Goal: Complete application form: Complete application form

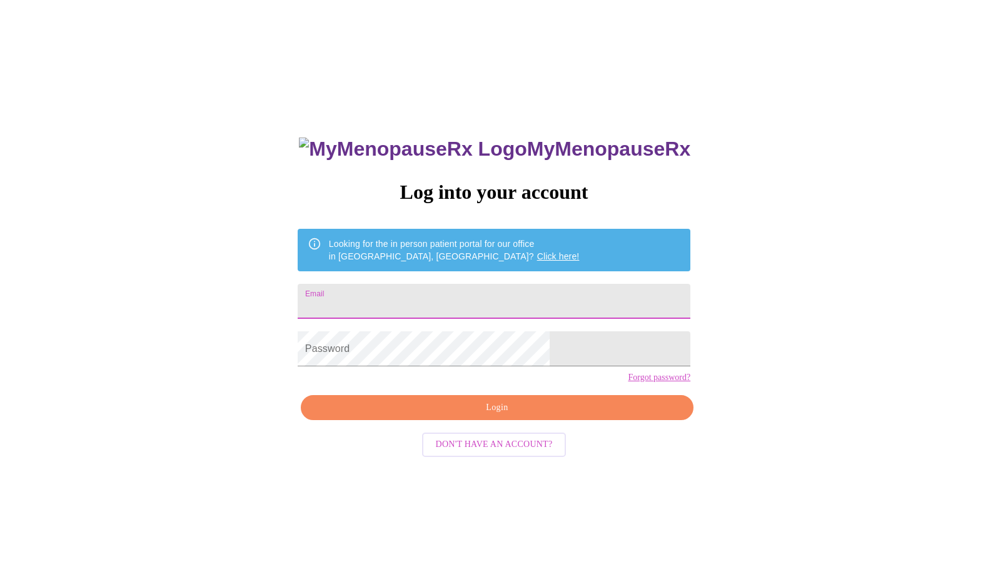
click at [515, 286] on input "Email" at bounding box center [494, 301] width 393 height 35
type input "[EMAIL_ADDRESS][DOMAIN_NAME]"
click at [488, 416] on span "Login" at bounding box center [497, 408] width 364 height 16
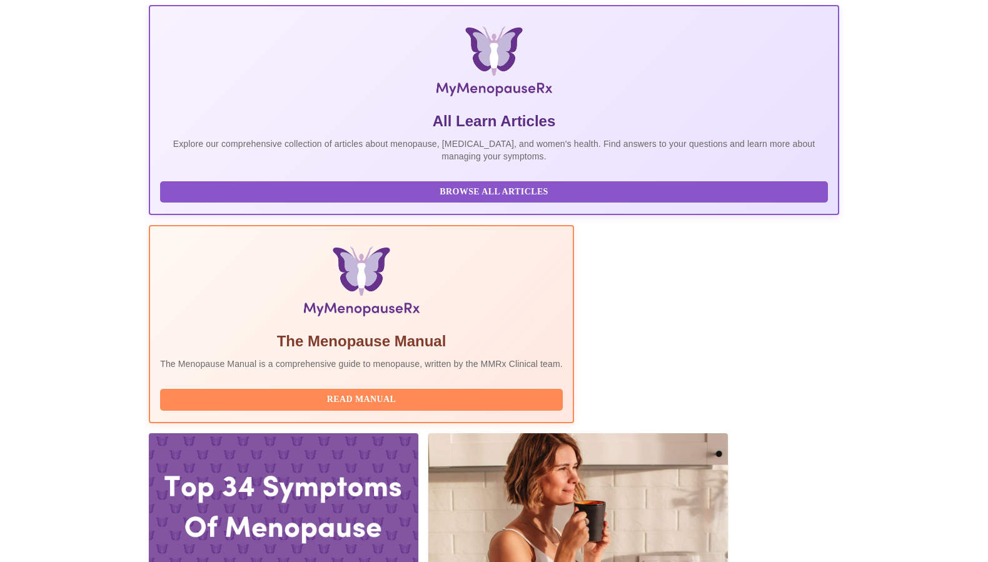
scroll to position [189, 0]
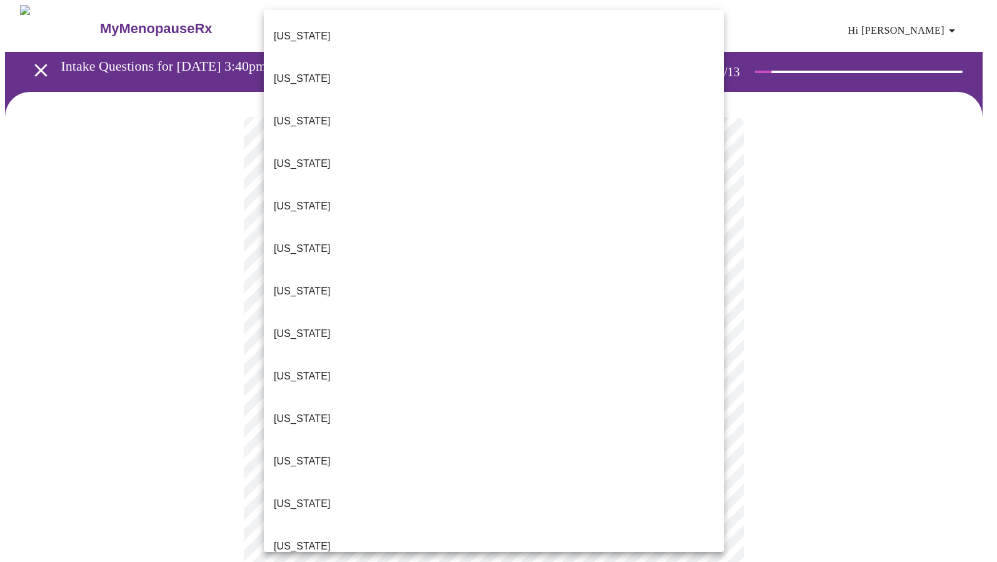
click at [570, 228] on li "[US_STATE]" at bounding box center [494, 249] width 460 height 43
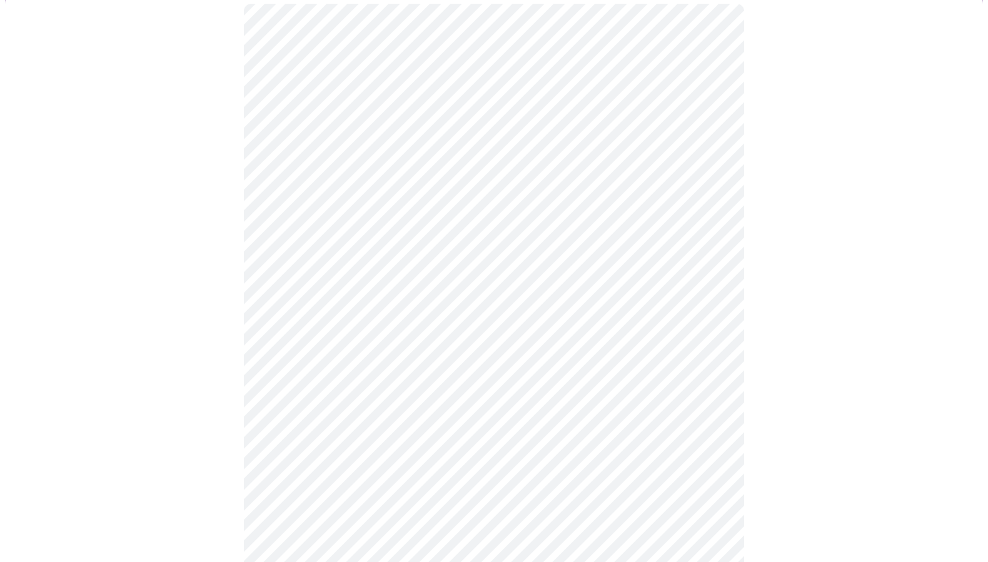
scroll to position [127, 0]
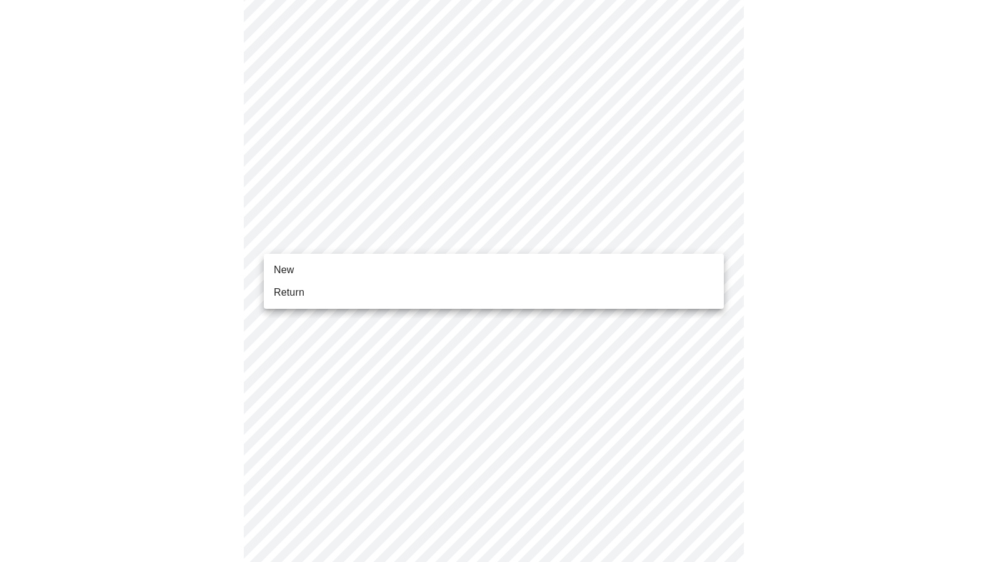
click at [592, 227] on body "MyMenopauseRx Appointments Messaging Labs Uploads Medications Community Refer a…" at bounding box center [498, 445] width 987 height 1135
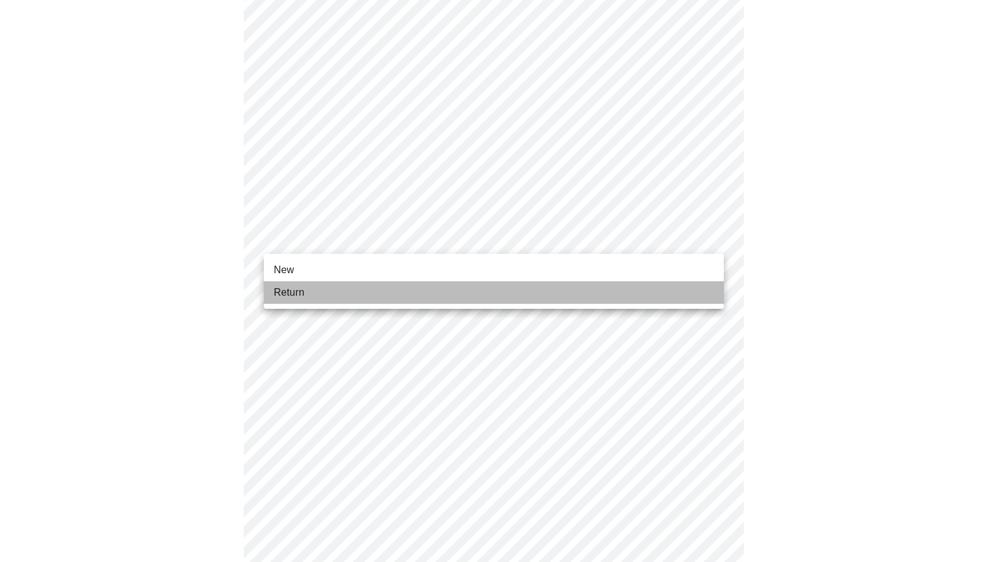
click at [582, 285] on li "Return" at bounding box center [494, 292] width 460 height 23
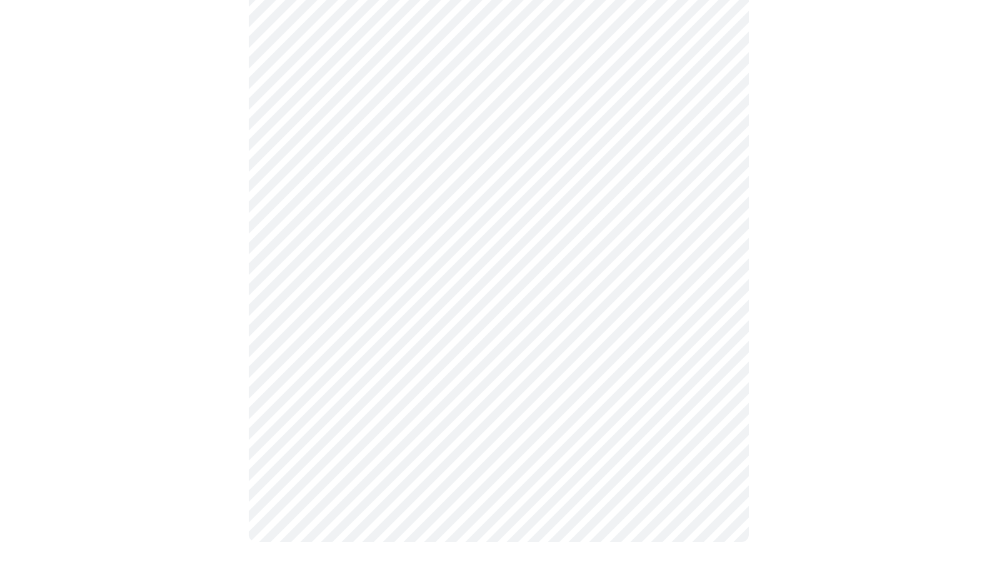
scroll to position [0, 0]
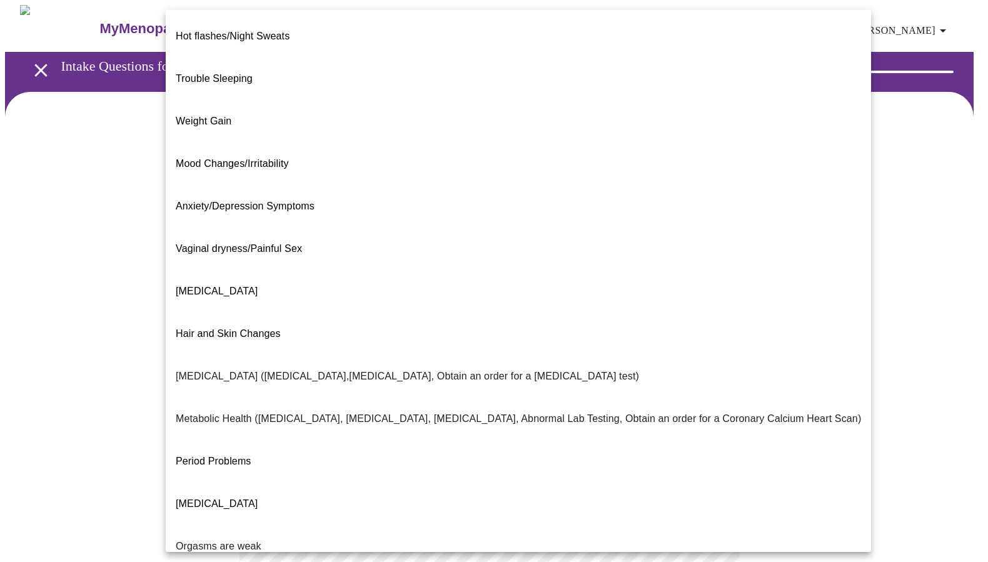
click at [630, 252] on body "MyMenopauseRx Appointments Messaging Labs Uploads Medications Community Refer a…" at bounding box center [494, 381] width 978 height 752
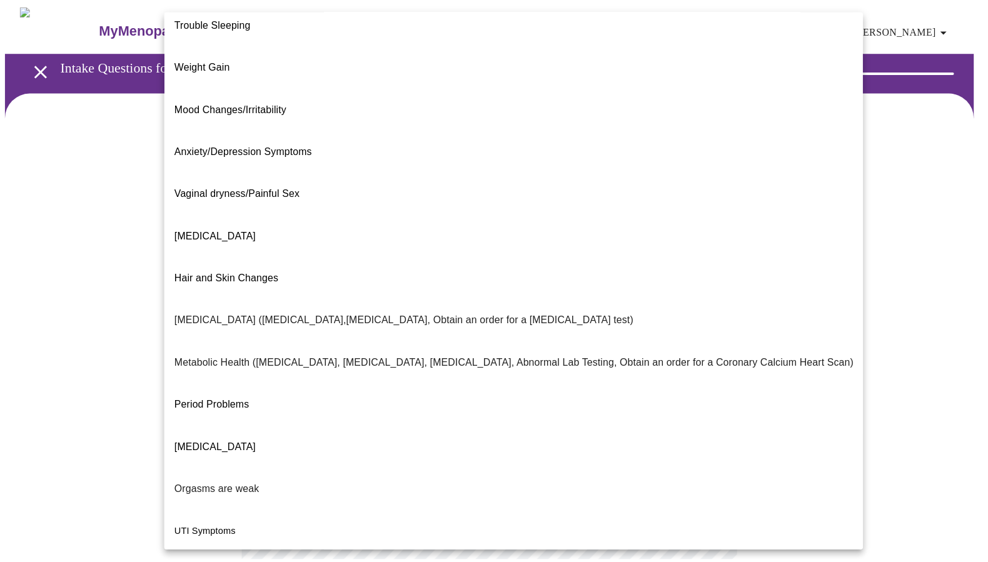
scroll to position [86, 0]
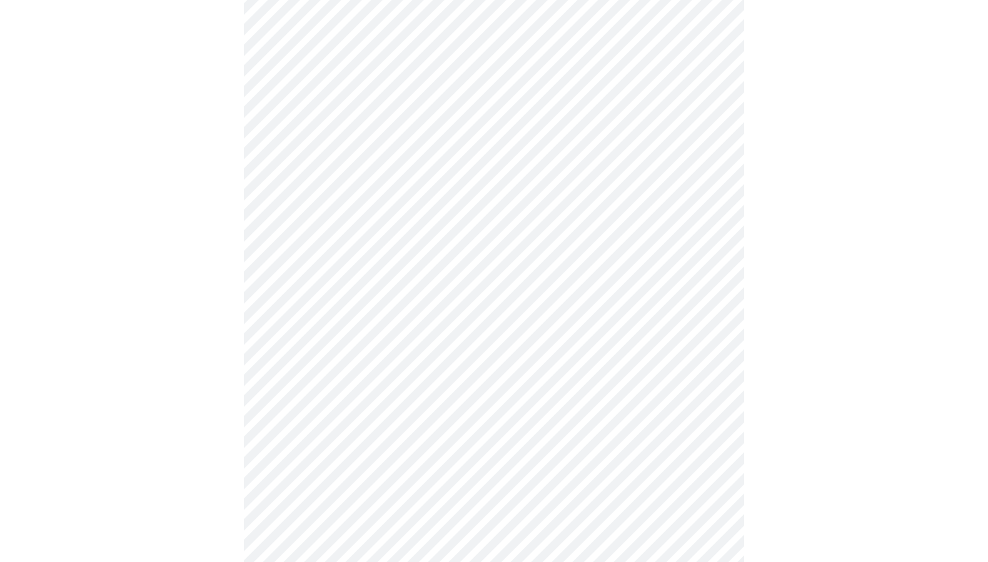
scroll to position [156, 0]
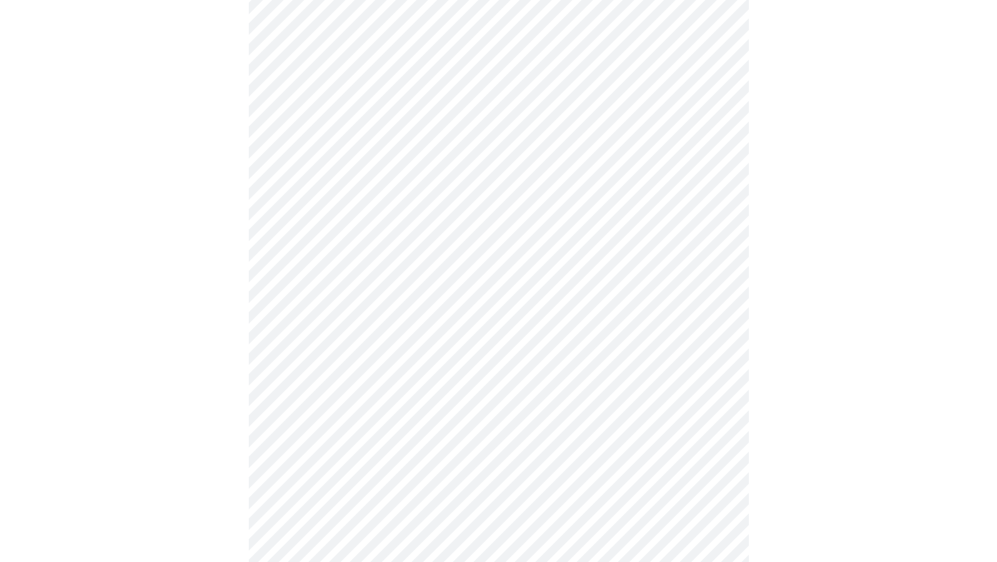
click at [519, 231] on body "MyMenopauseRx Appointments Messaging Labs Uploads Medications Community Refer a…" at bounding box center [498, 221] width 987 height 744
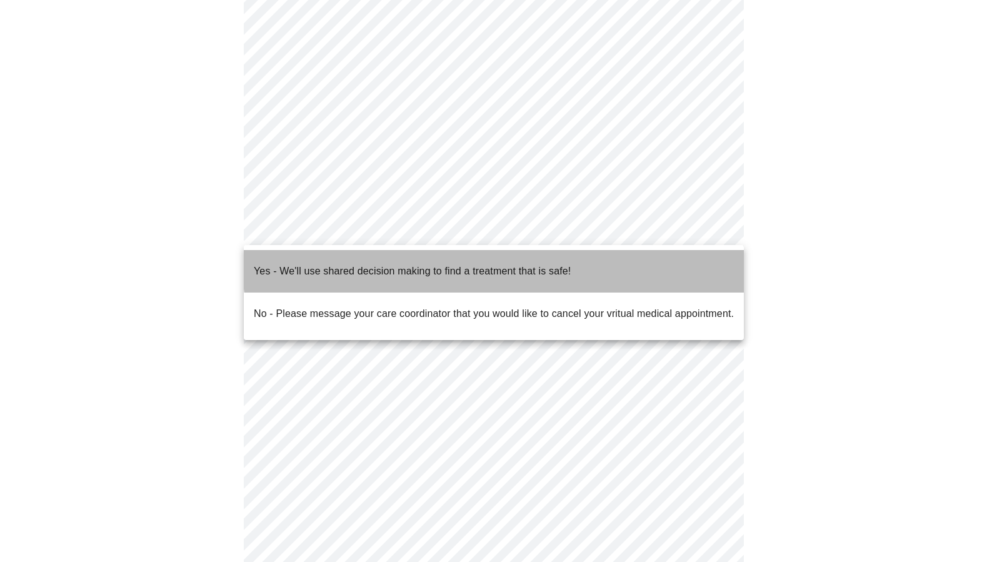
click at [533, 264] on p "Yes - We'll use shared decision making to find a treatment that is safe!" at bounding box center [412, 271] width 317 height 15
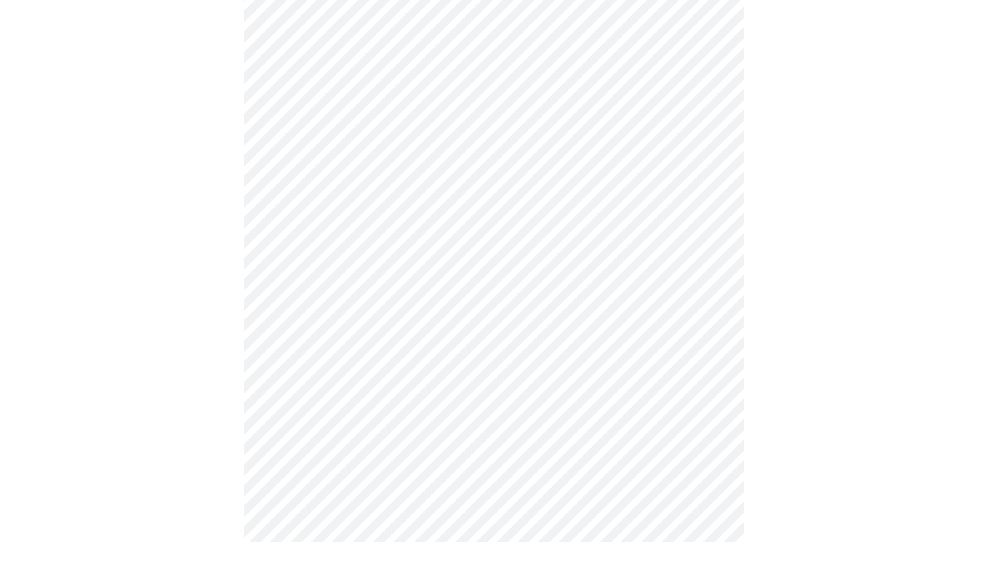
scroll to position [0, 0]
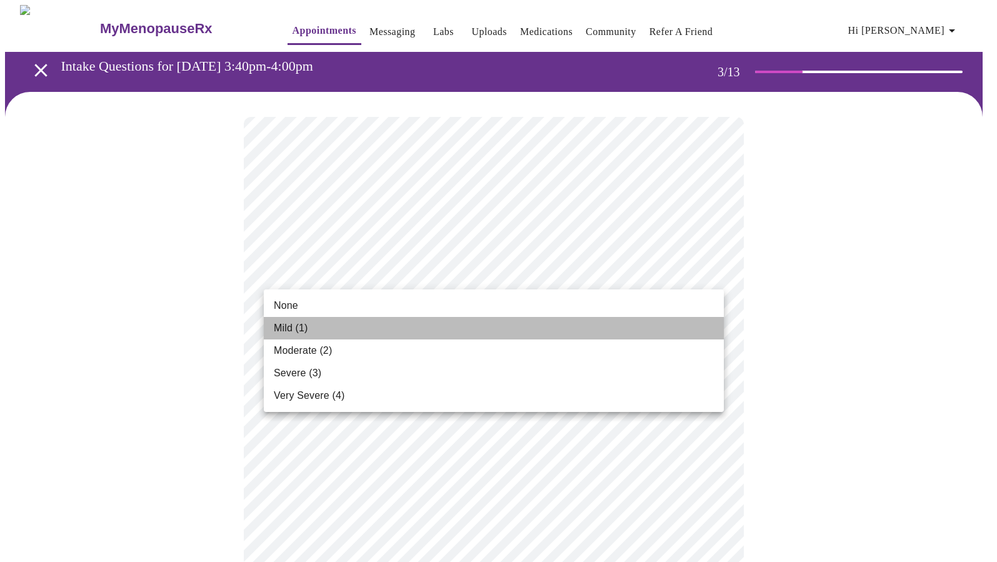
drag, startPoint x: 438, startPoint y: 328, endPoint x: 442, endPoint y: 318, distance: 10.7
click at [438, 327] on li "Mild (1)" at bounding box center [494, 328] width 460 height 23
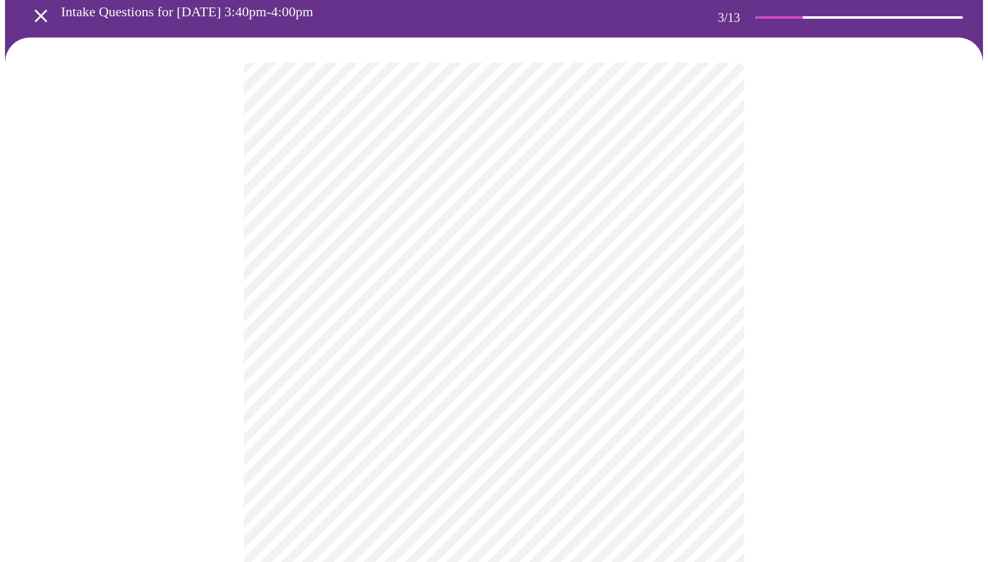
scroll to position [62, 0]
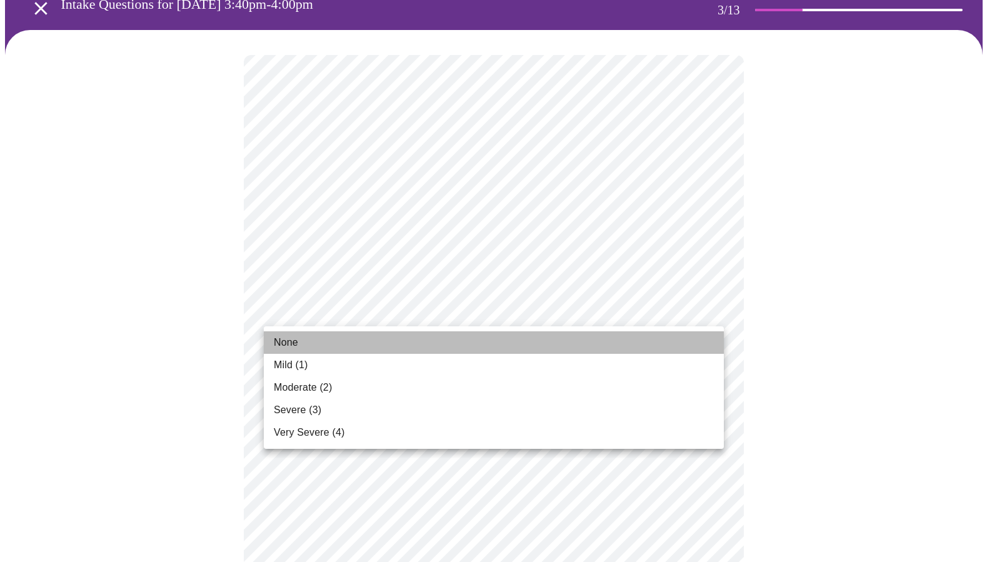
click at [440, 333] on li "None" at bounding box center [494, 342] width 460 height 23
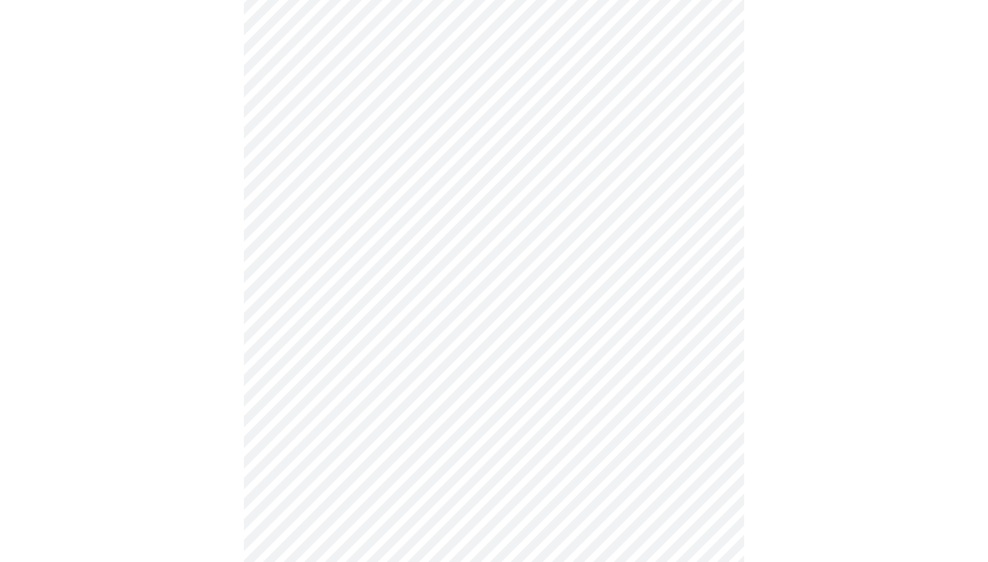
scroll to position [177, 0]
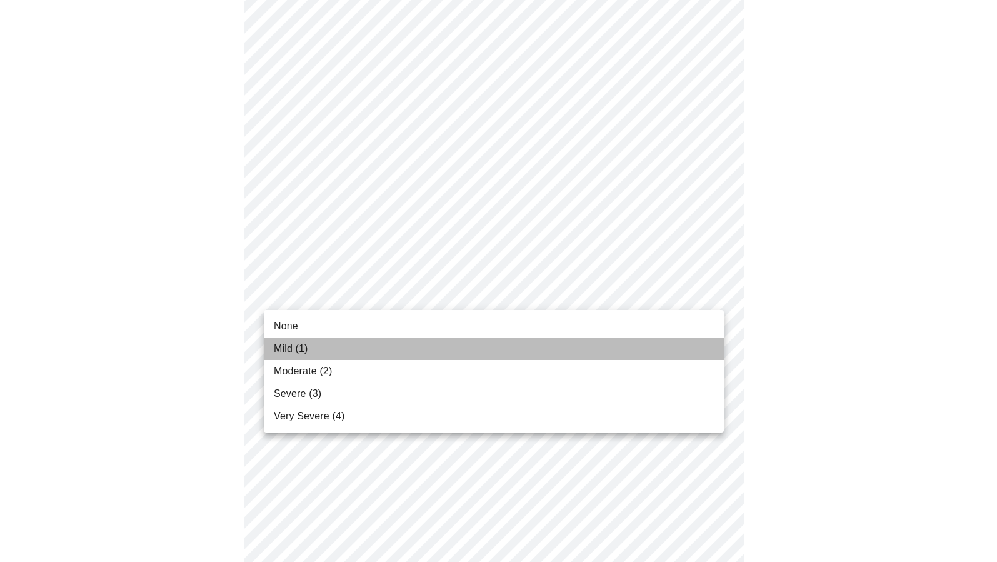
click at [478, 344] on li "Mild (1)" at bounding box center [494, 349] width 460 height 23
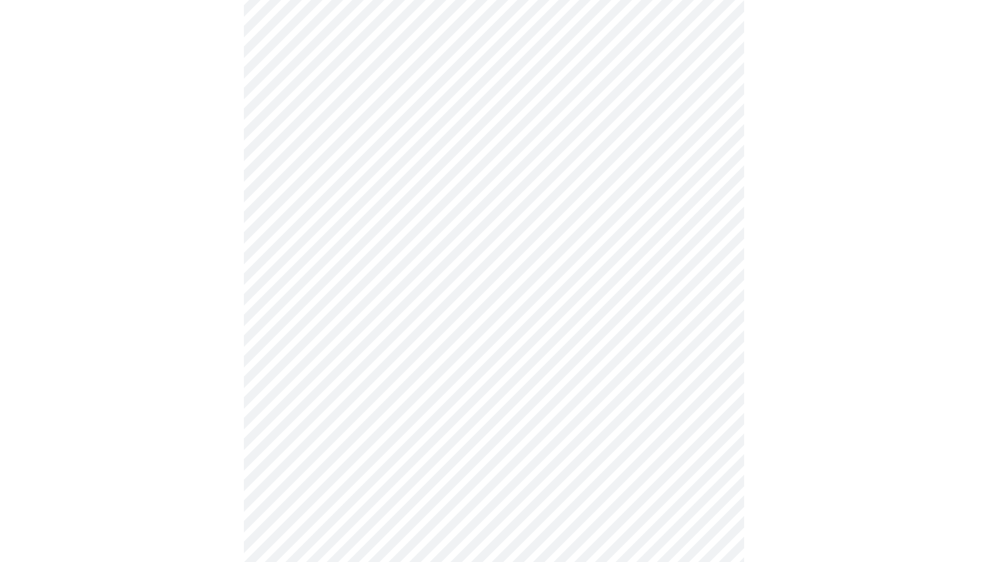
scroll to position [290, 0]
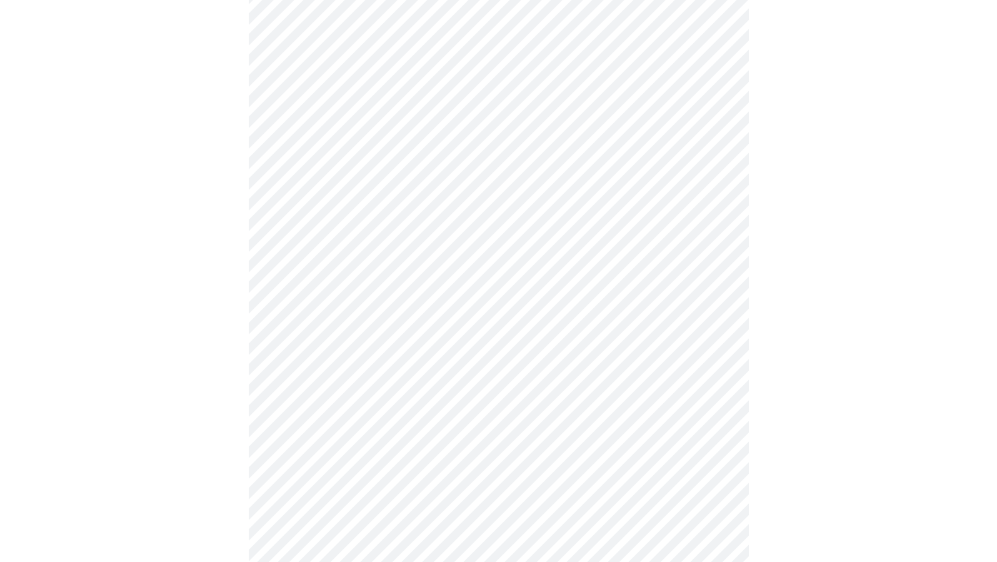
click at [446, 278] on body "MyMenopauseRx Appointments Messaging Labs Uploads Medications Community Refer a…" at bounding box center [498, 520] width 987 height 1611
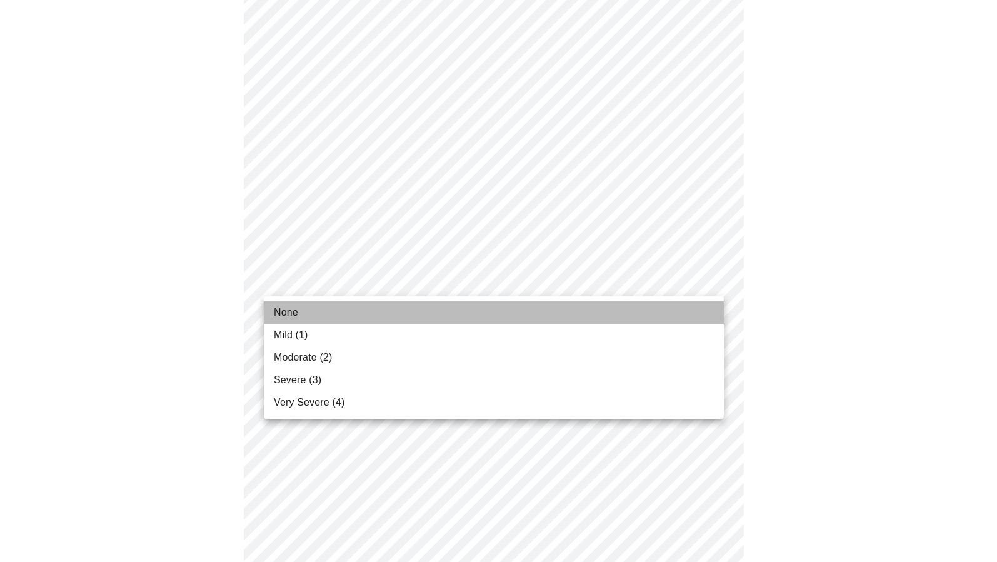
click at [437, 308] on li "None" at bounding box center [494, 312] width 460 height 23
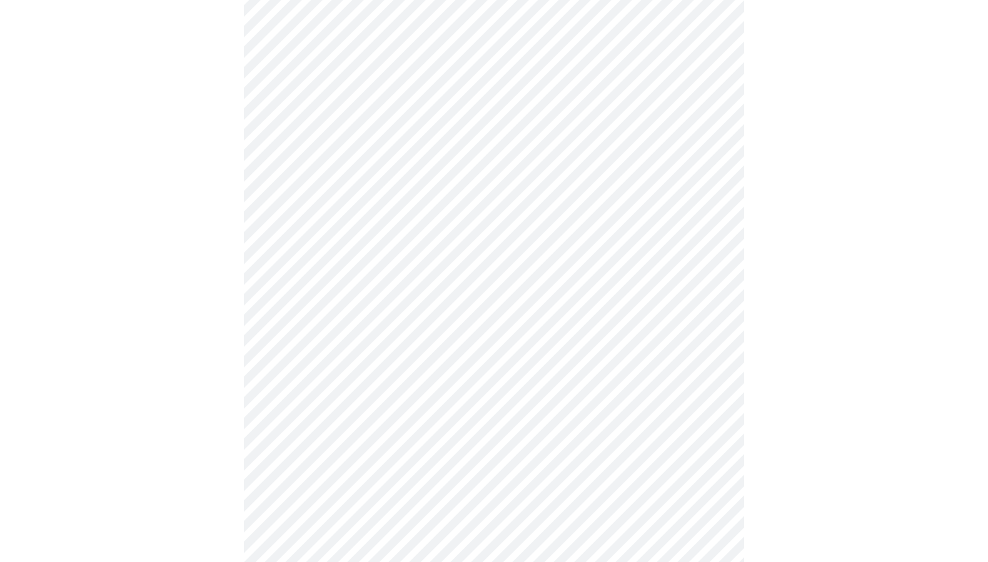
scroll to position [381, 0]
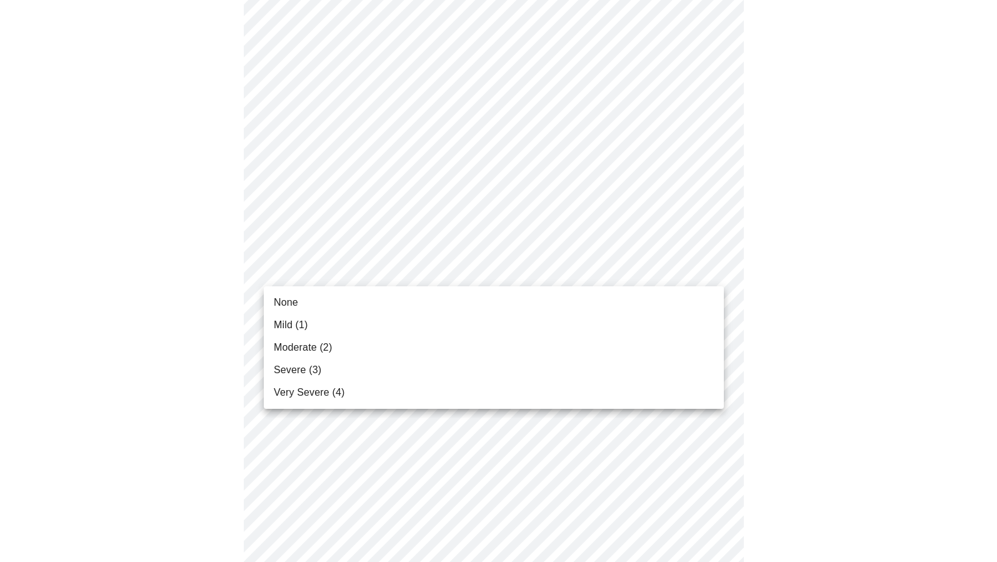
click at [473, 263] on body "MyMenopauseRx Appointments Messaging Labs Uploads Medications Community Refer a…" at bounding box center [498, 420] width 987 height 1593
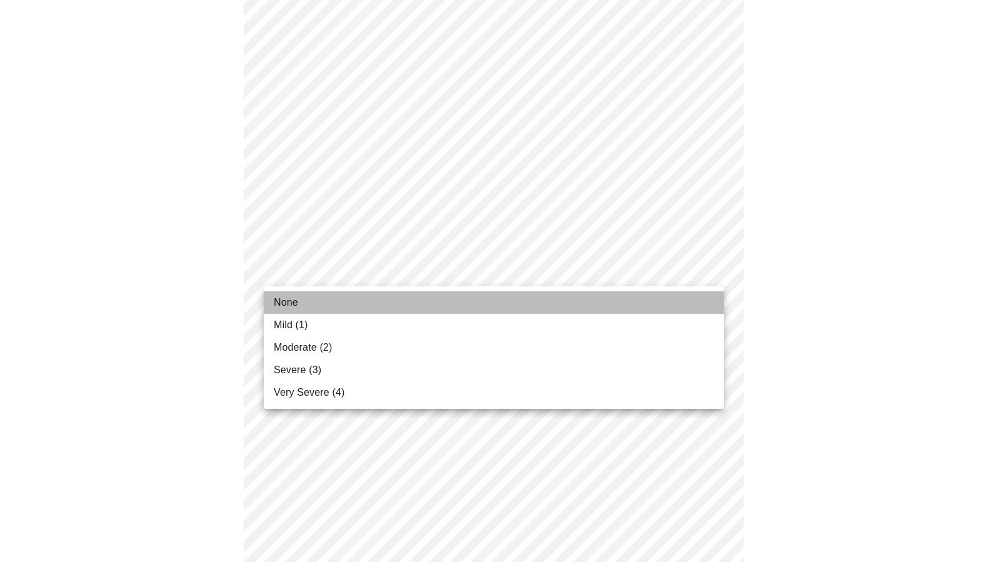
click at [447, 297] on li "None" at bounding box center [494, 302] width 460 height 23
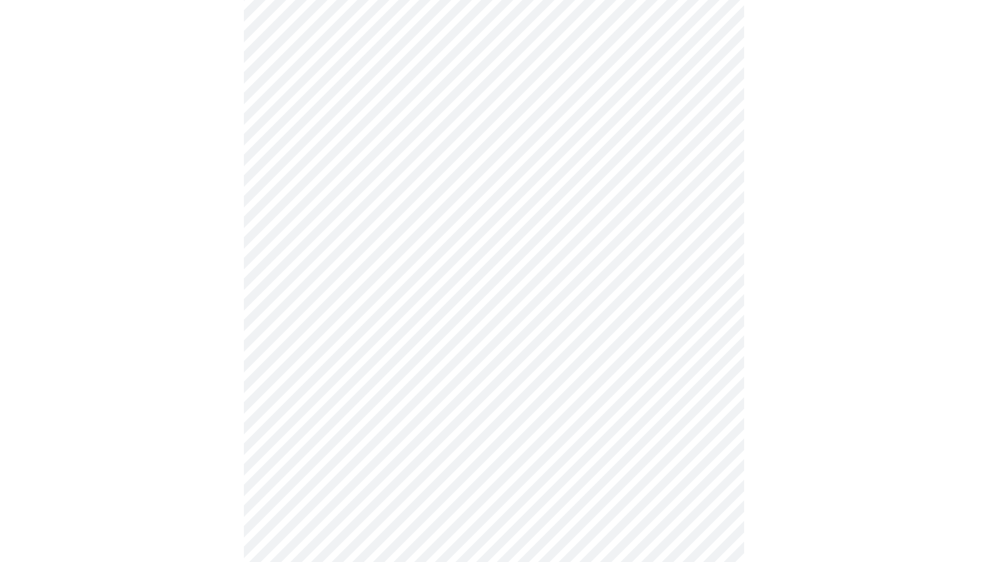
scroll to position [438, 0]
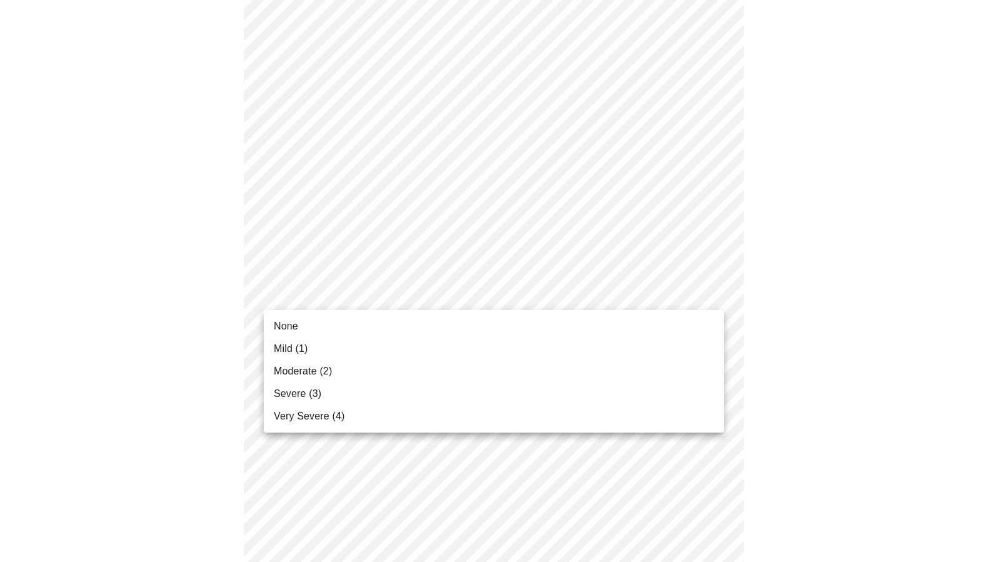
click at [452, 303] on body "MyMenopauseRx Appointments Messaging Labs Uploads Medications Community Refer a…" at bounding box center [498, 355] width 987 height 1576
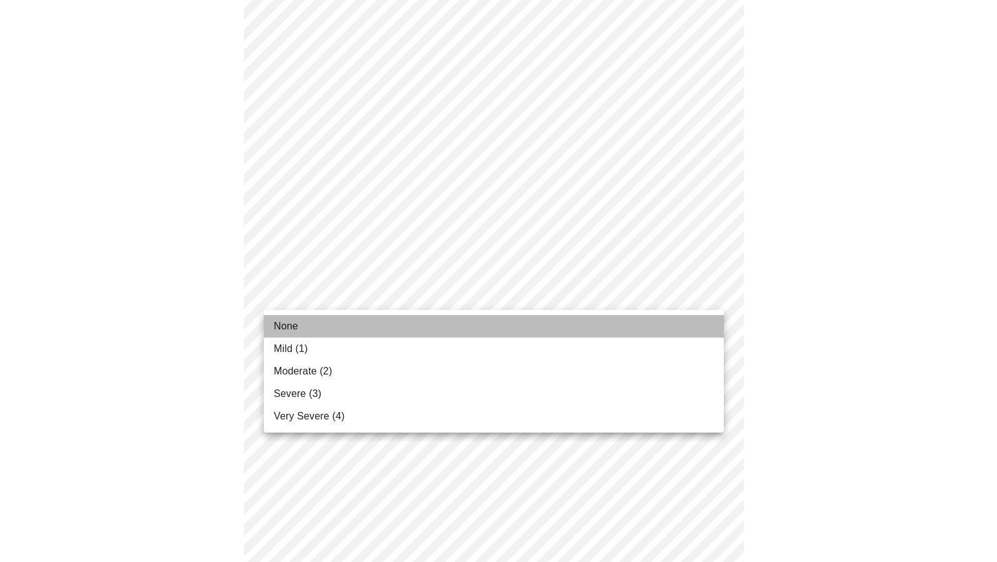
click at [445, 325] on li "None" at bounding box center [494, 326] width 460 height 23
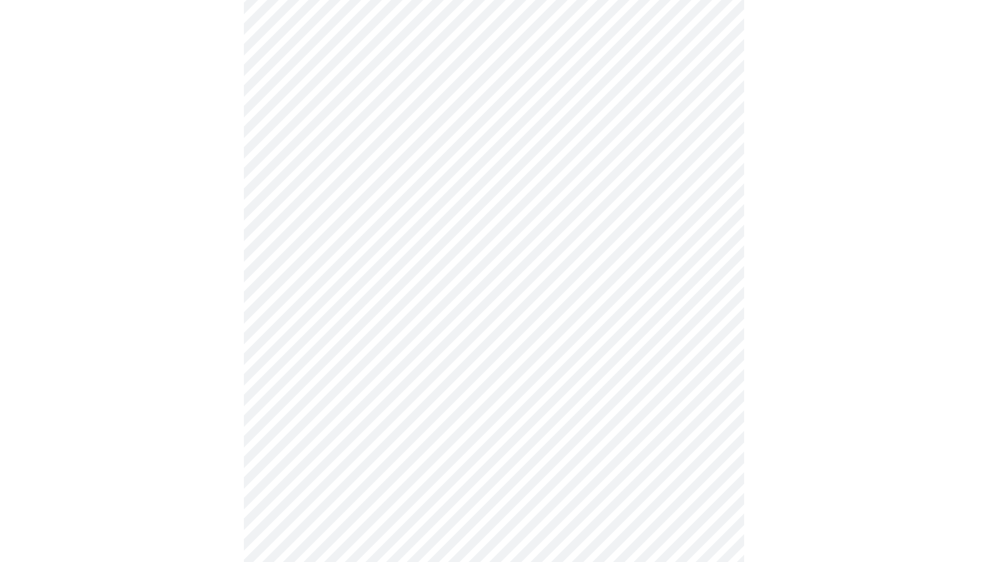
scroll to position [587, 0]
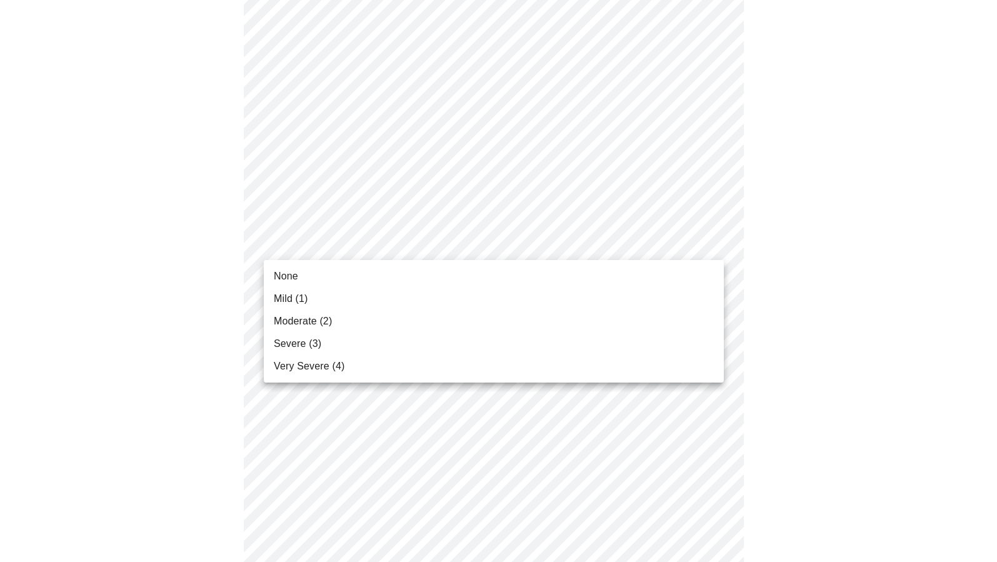
click at [538, 243] on body "MyMenopauseRx Appointments Messaging Labs Uploads Medications Community Refer a…" at bounding box center [498, 197] width 987 height 1558
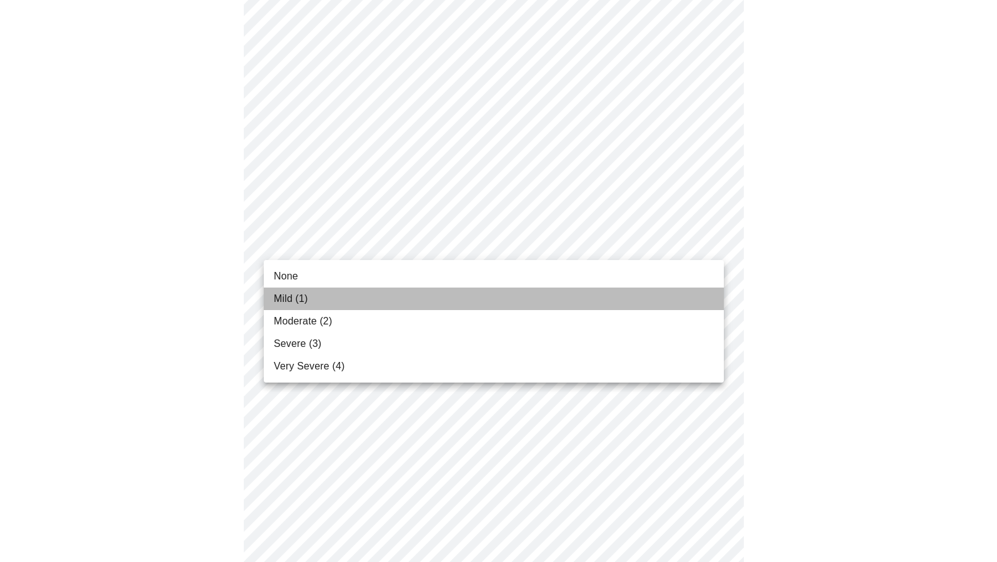
click at [548, 288] on li "Mild (1)" at bounding box center [494, 299] width 460 height 23
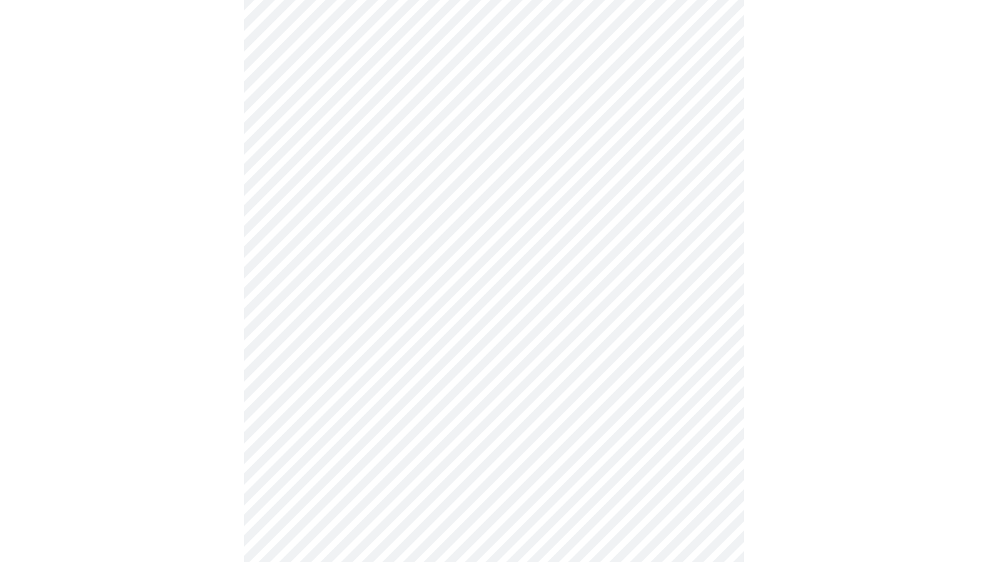
scroll to position [670, 0]
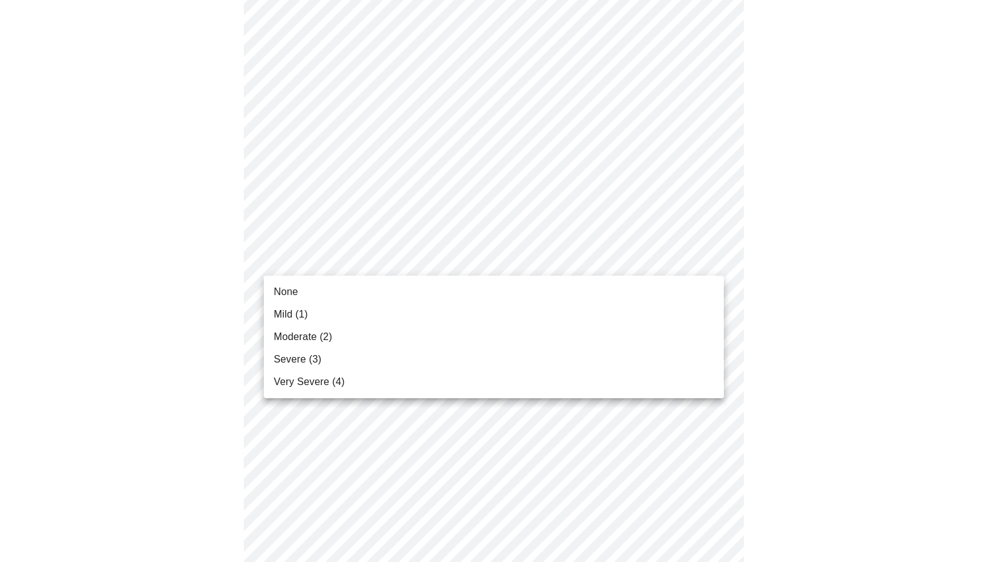
click at [551, 261] on body "MyMenopauseRx Appointments Messaging Labs Uploads Medications Community Refer a…" at bounding box center [498, 105] width 987 height 1541
click at [538, 306] on li "Mild (1)" at bounding box center [494, 314] width 460 height 23
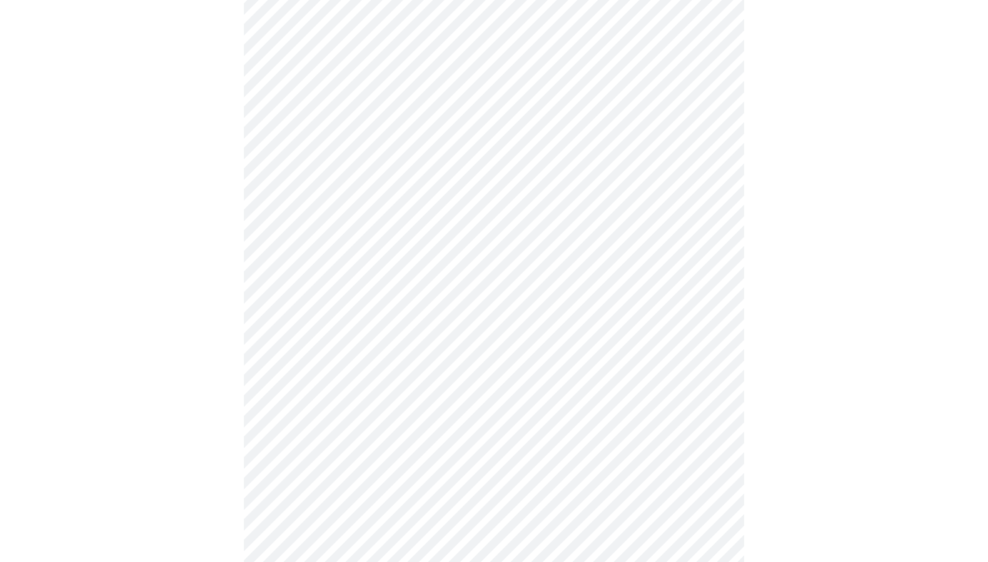
scroll to position [713, 0]
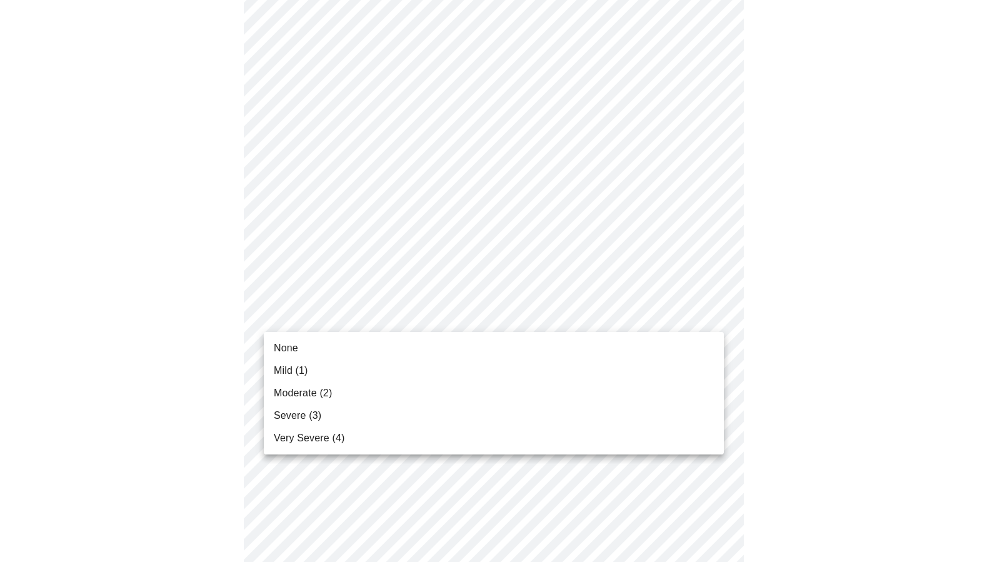
click at [535, 313] on body "MyMenopauseRx Appointments Messaging Labs Uploads Medications Community Refer a…" at bounding box center [498, 53] width 987 height 1523
click at [545, 339] on li "None" at bounding box center [494, 348] width 460 height 23
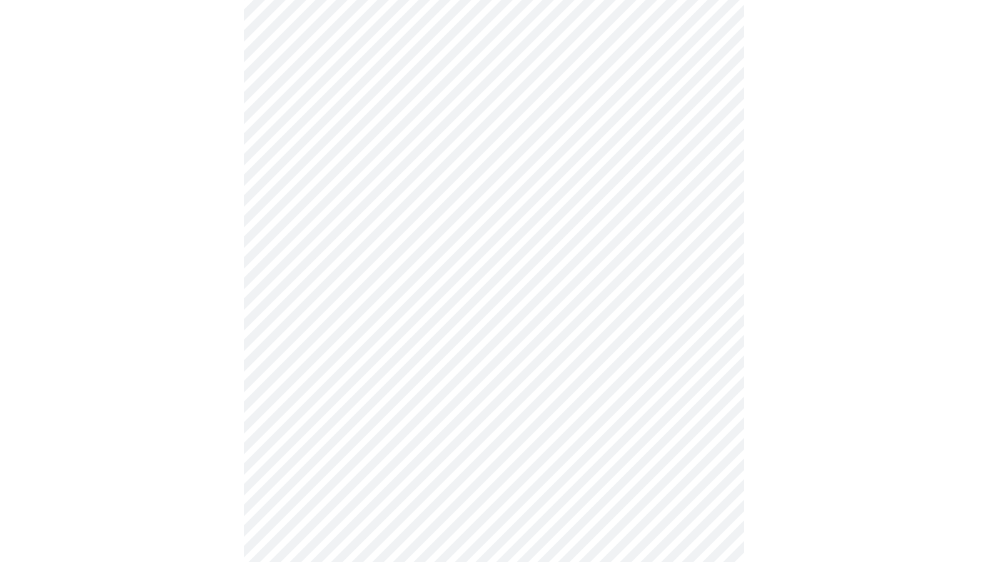
scroll to position [842, 0]
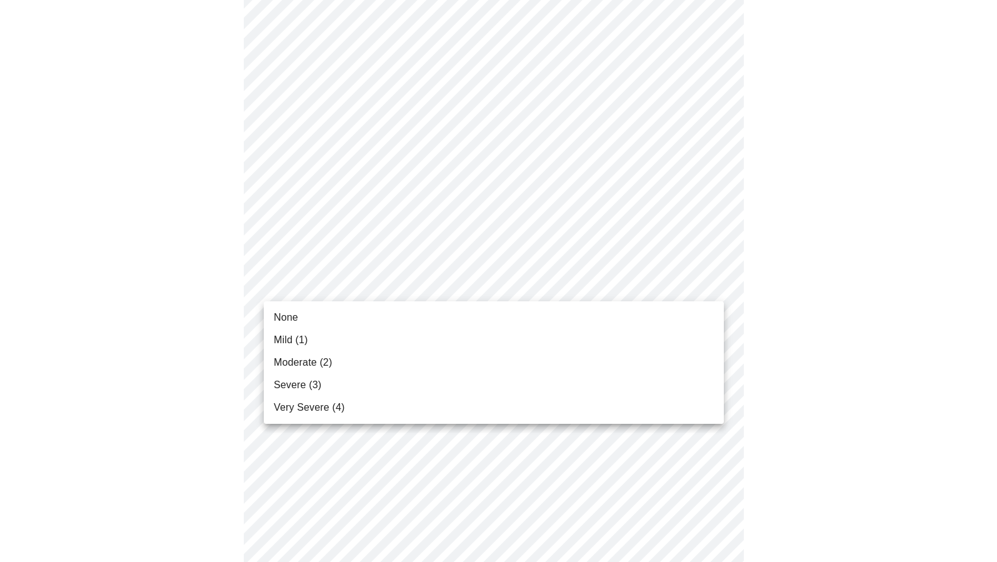
click at [520, 315] on li "None" at bounding box center [494, 317] width 460 height 23
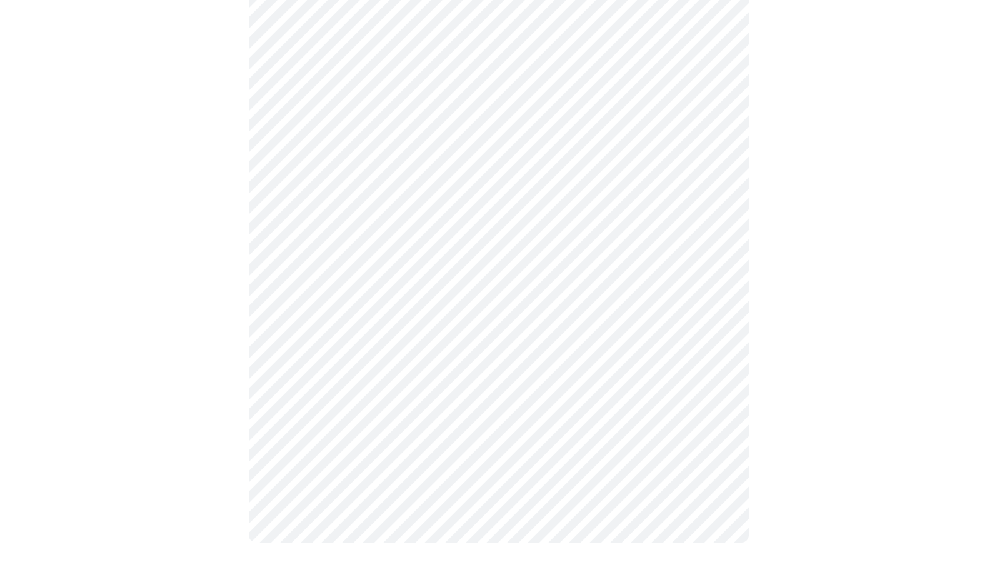
scroll to position [926, 0]
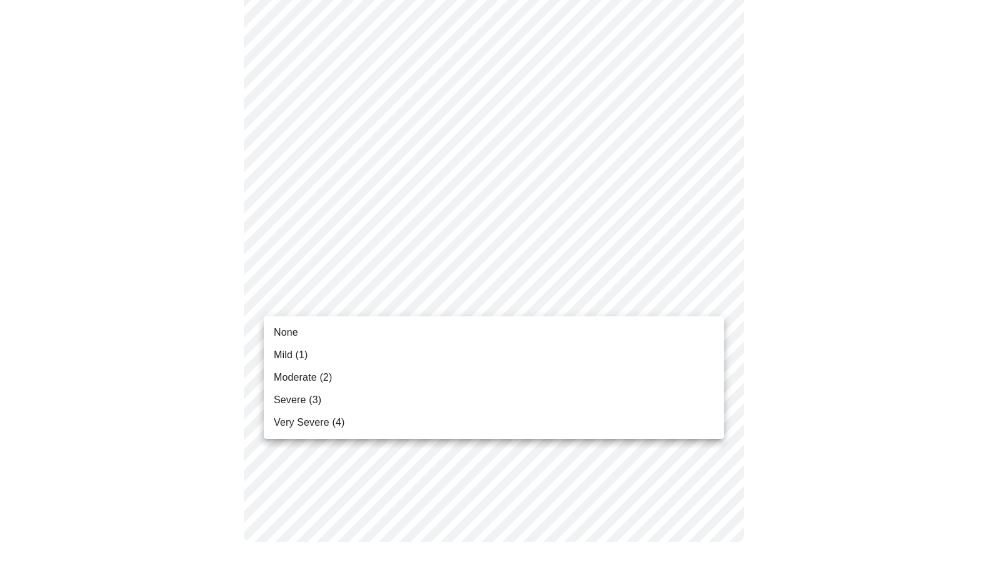
click at [520, 316] on ul "None Mild (1) Moderate (2) Severe (3) Very Severe (4)" at bounding box center [494, 377] width 460 height 123
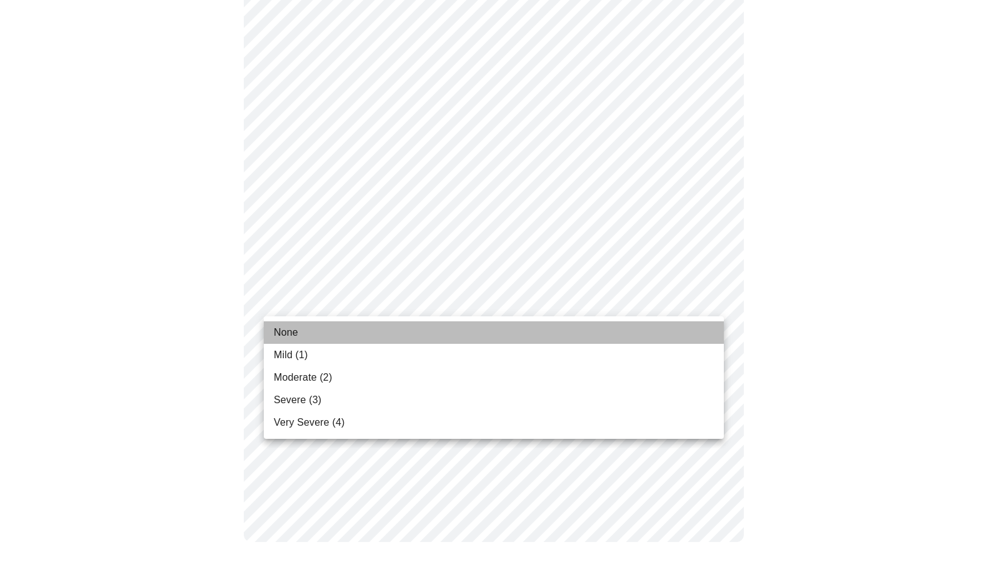
click at [517, 323] on li "None" at bounding box center [494, 332] width 460 height 23
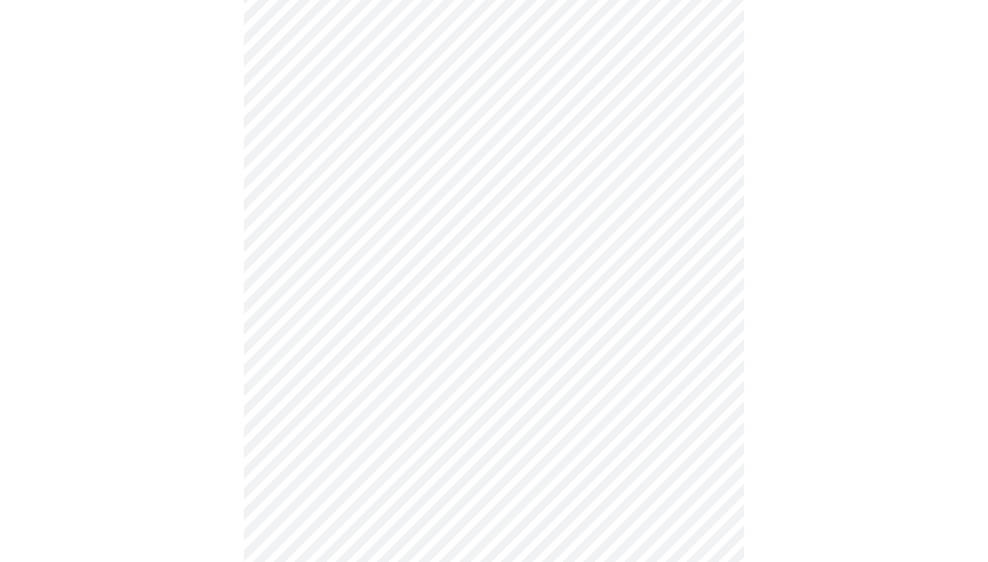
scroll to position [503, 0]
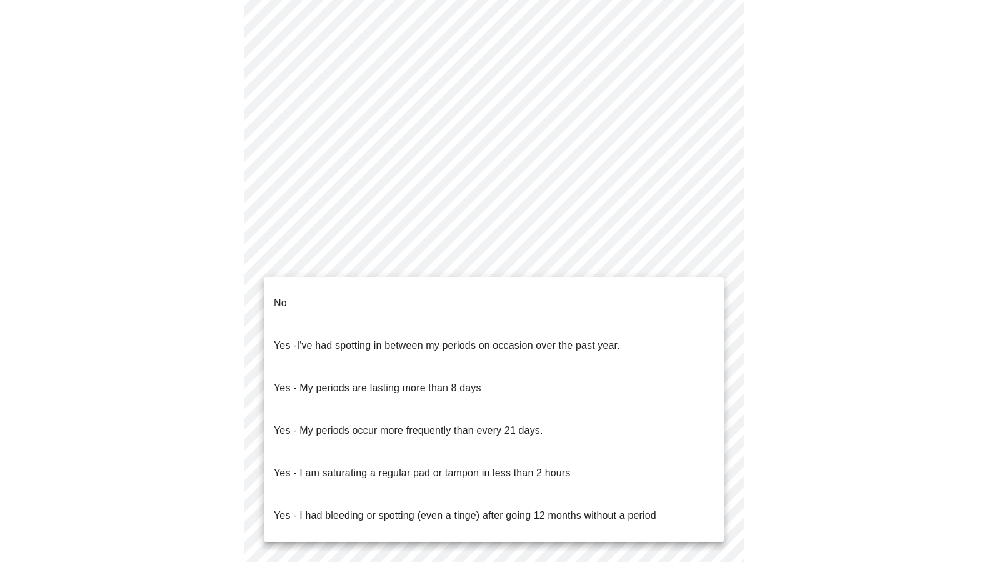
click at [478, 261] on body "MyMenopauseRx Appointments Messaging Labs Uploads Medications Community Refer a…" at bounding box center [498, 119] width 987 height 1234
click at [473, 291] on li "No" at bounding box center [494, 303] width 460 height 43
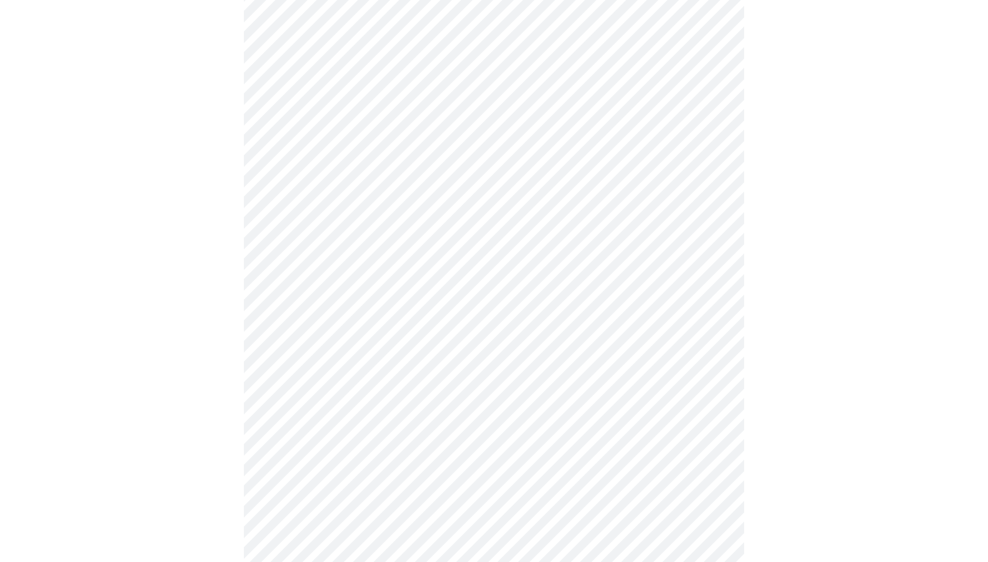
scroll to position [608, 0]
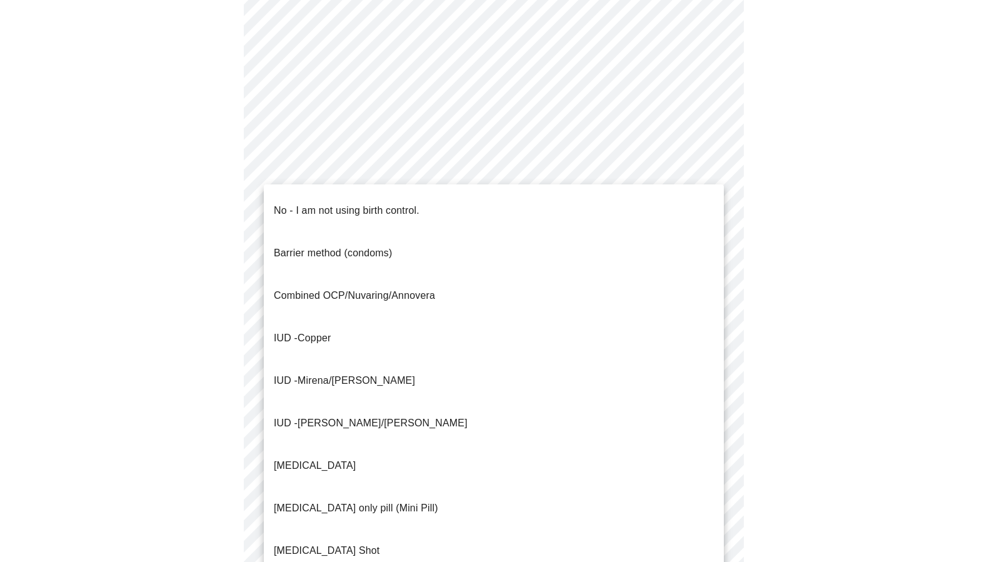
click at [466, 247] on body "MyMenopauseRx Appointments Messaging Labs Uploads Medications Community Refer a…" at bounding box center [498, 10] width 987 height 1227
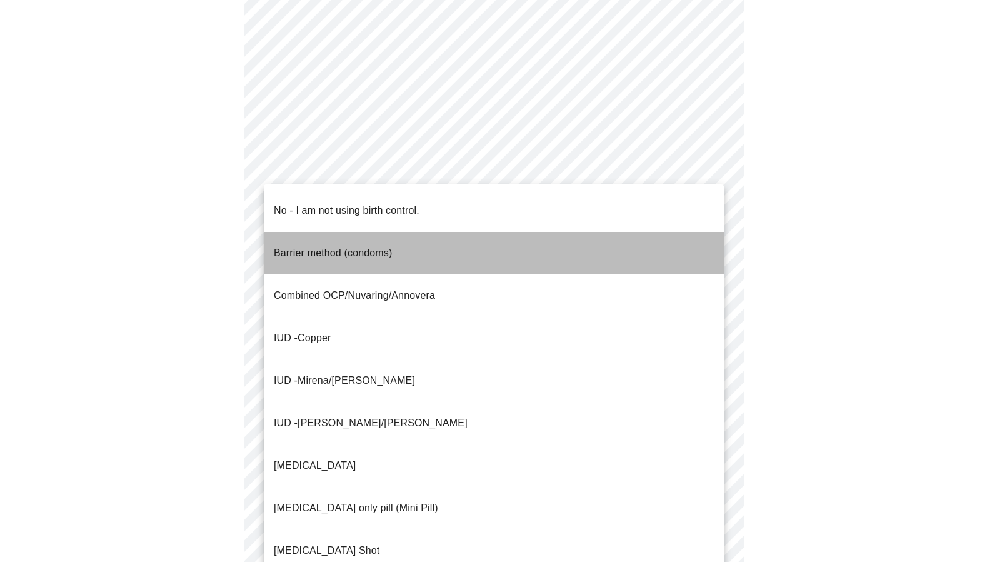
click at [466, 247] on li "Barrier method (condoms)" at bounding box center [494, 253] width 460 height 43
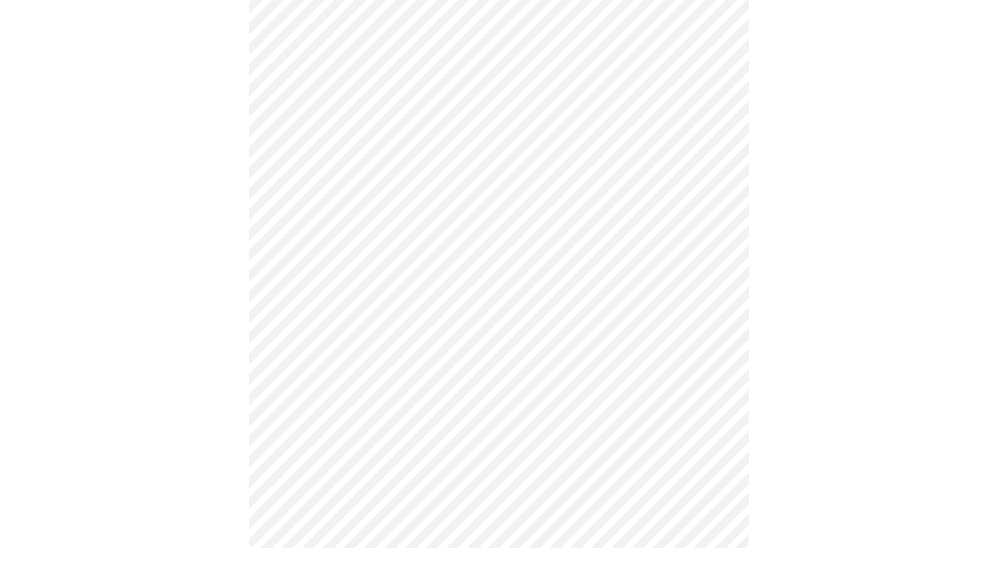
scroll to position [657, 0]
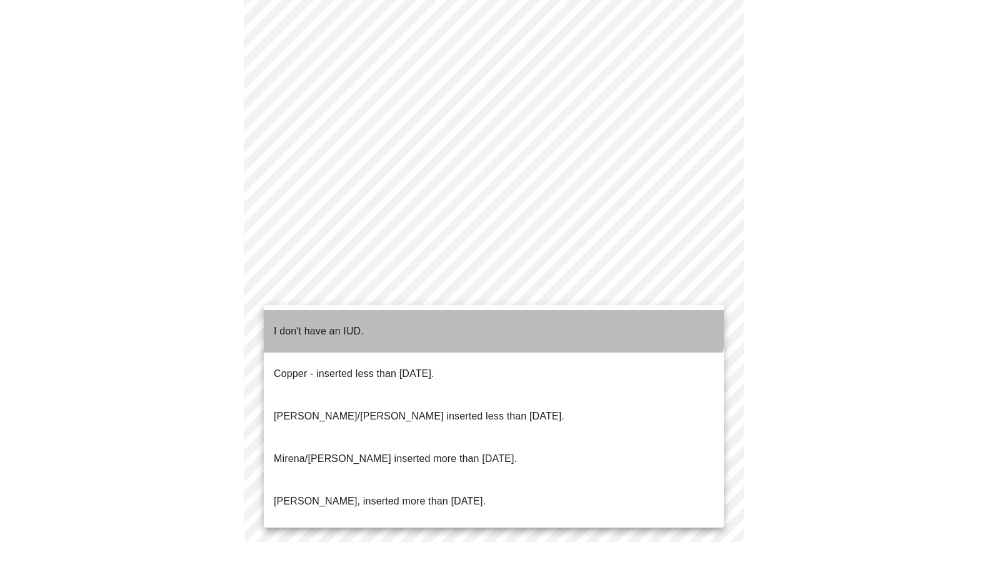
click at [475, 316] on li "I don't have an IUD." at bounding box center [494, 331] width 460 height 43
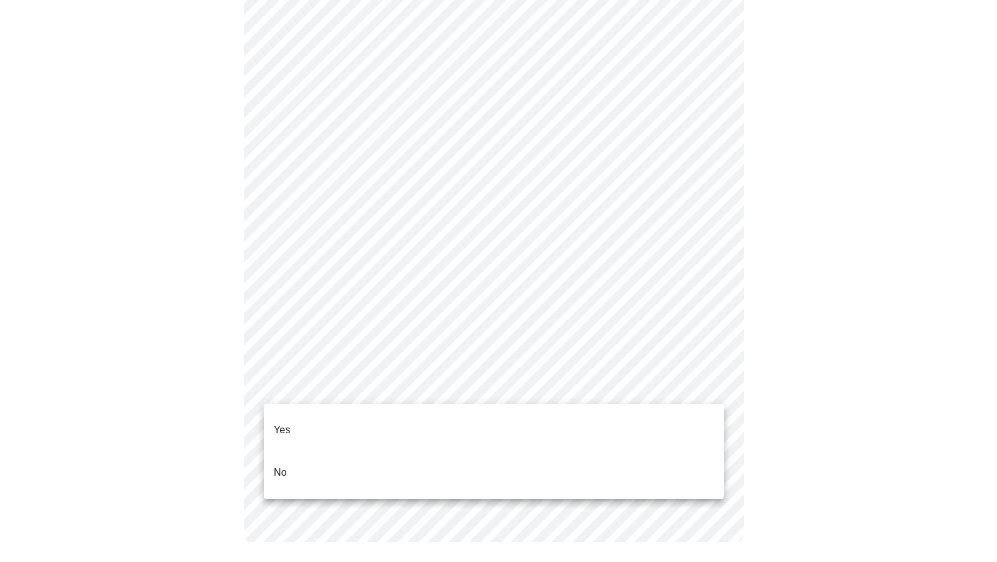
click at [487, 411] on li "Yes" at bounding box center [494, 430] width 460 height 43
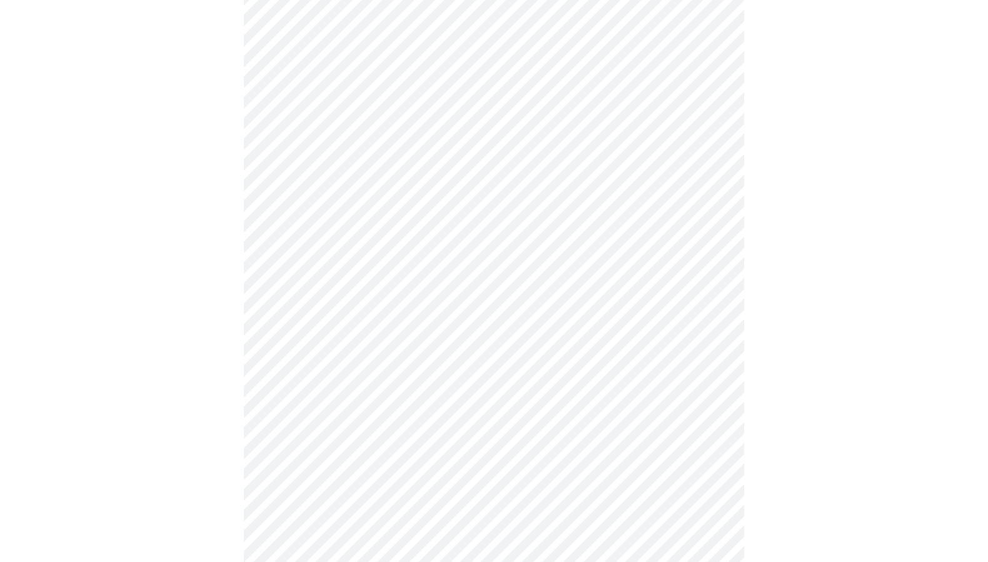
scroll to position [208, 0]
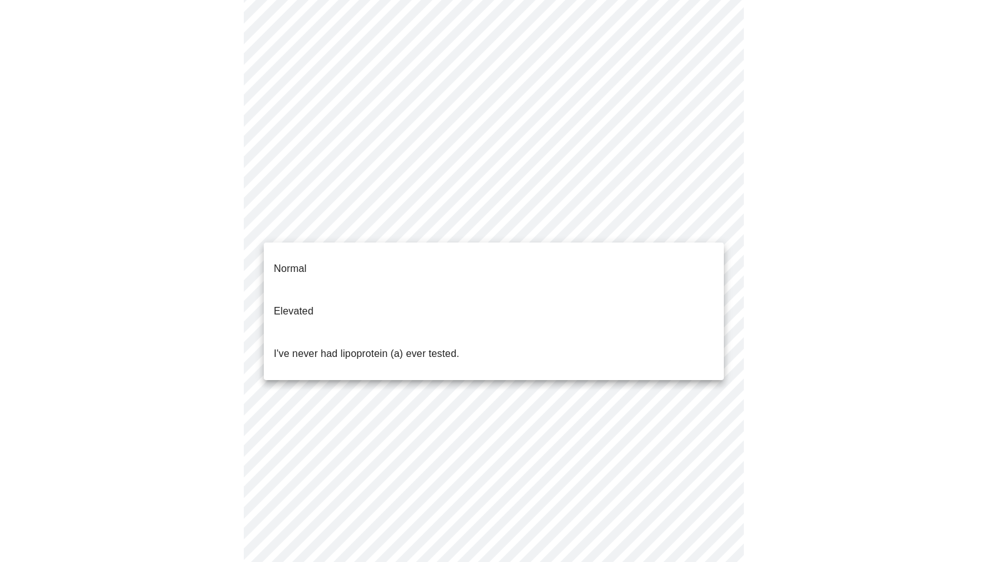
click at [500, 224] on body "MyMenopauseRx Appointments Messaging Labs Uploads Medications Community Refer a…" at bounding box center [498, 259] width 987 height 924
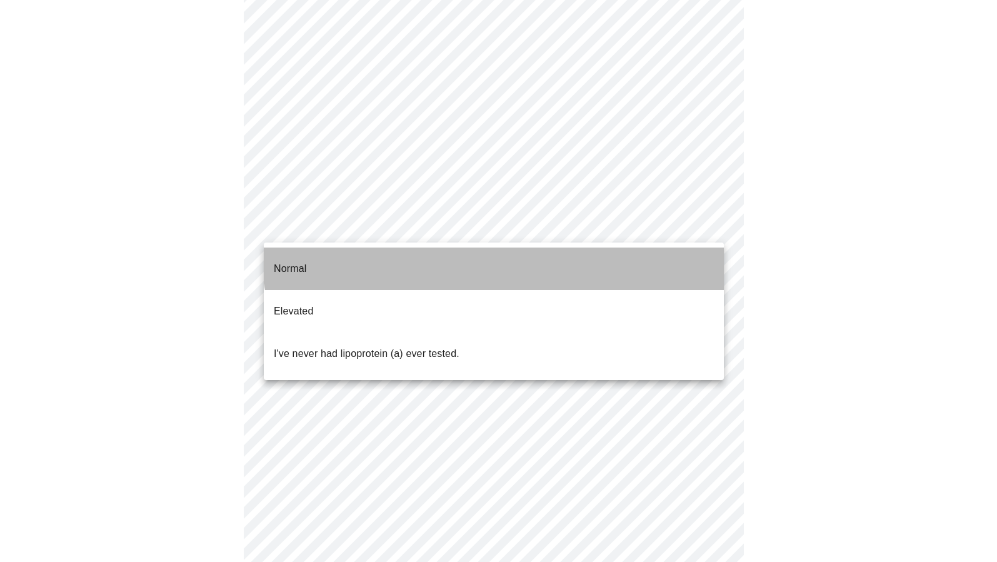
click at [499, 249] on li "Normal" at bounding box center [494, 269] width 460 height 43
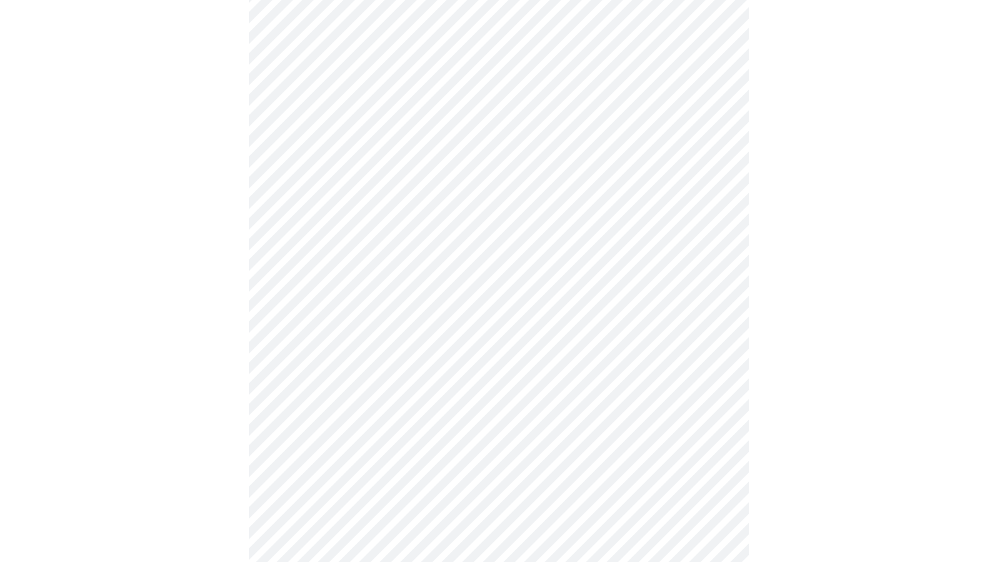
click at [493, 233] on body "MyMenopauseRx Appointments Messaging Labs Uploads Medications Community Refer a…" at bounding box center [498, 255] width 987 height 917
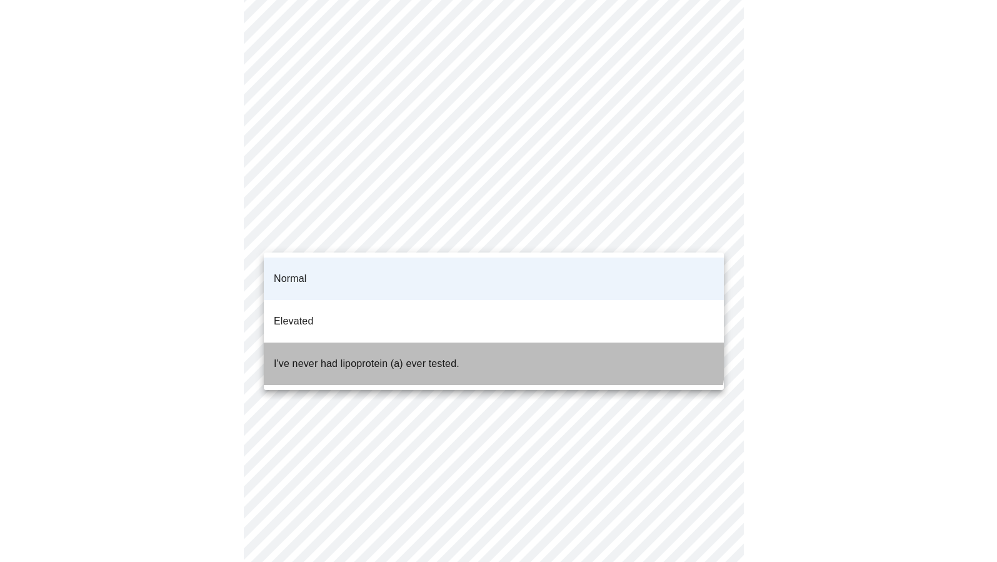
drag, startPoint x: 483, startPoint y: 325, endPoint x: 492, endPoint y: 321, distance: 9.5
click at [484, 343] on li "I've never had lipoprotein (a) ever tested." at bounding box center [494, 364] width 460 height 43
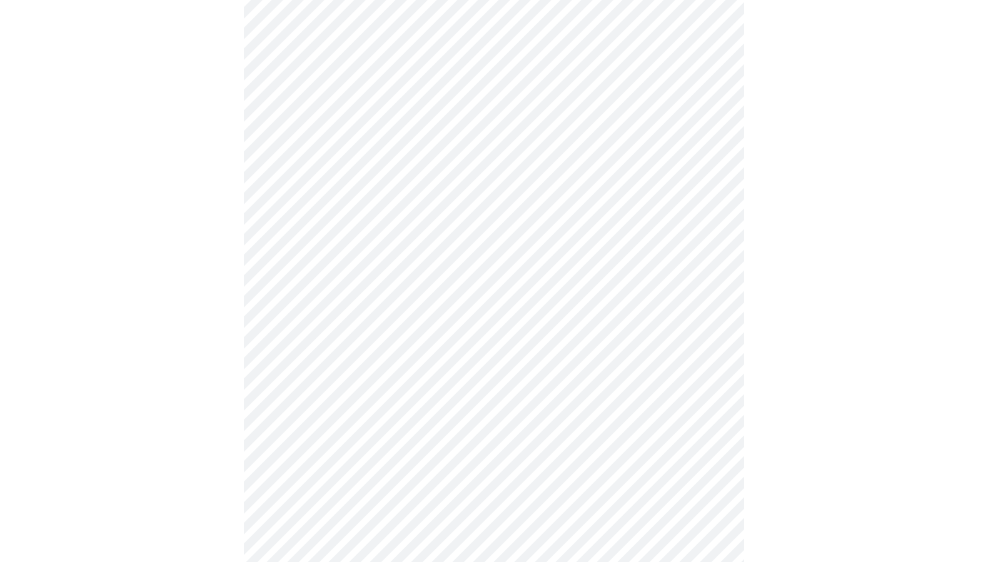
scroll to position [3183, 0]
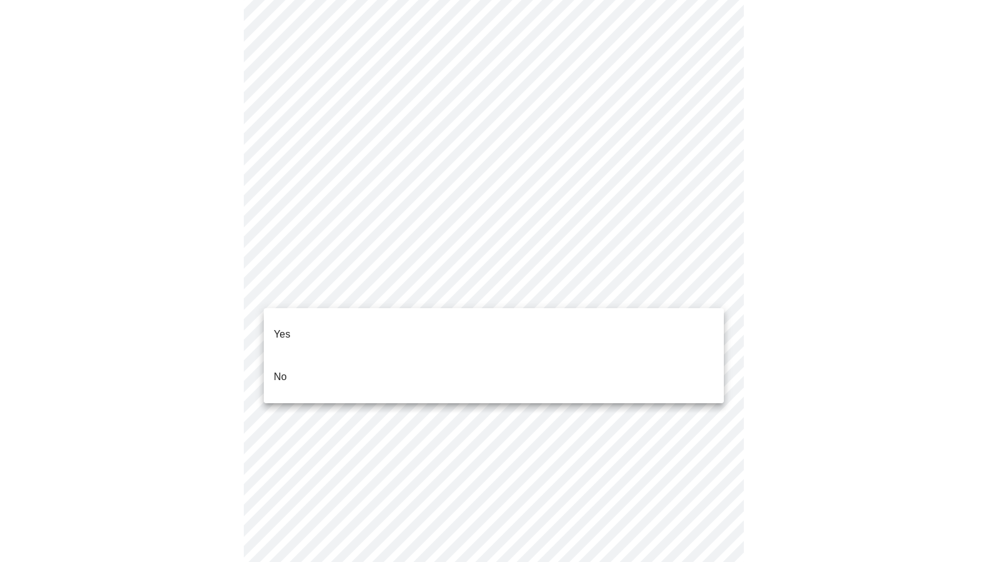
click at [522, 325] on li "Yes" at bounding box center [494, 334] width 460 height 43
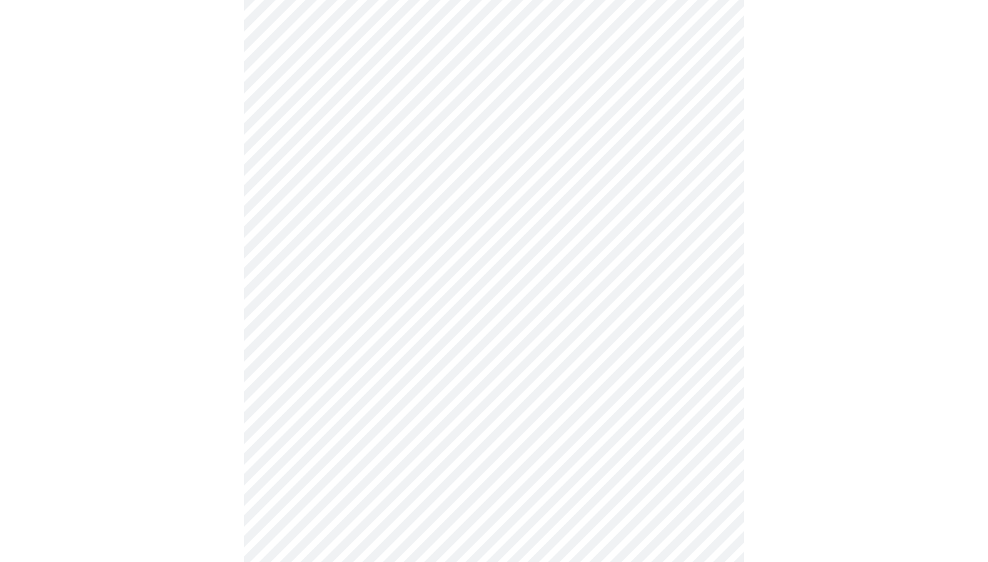
scroll to position [470, 0]
